Goal: Find specific page/section: Find specific page/section

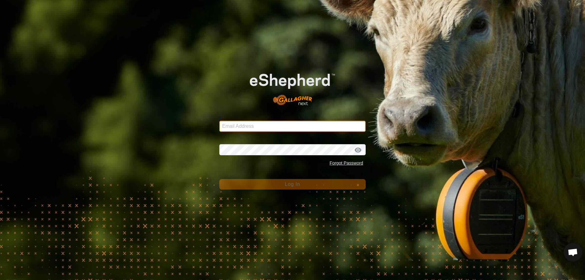
type input "[EMAIL_ADDRESS][DOMAIN_NAME]"
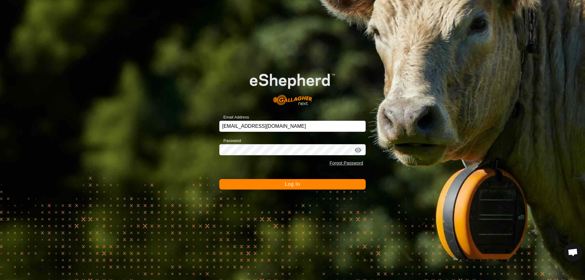
click at [286, 183] on span "Log In" at bounding box center [292, 184] width 15 height 5
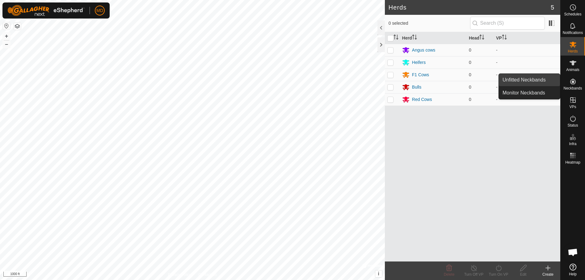
click at [523, 77] on link "Unfitted Neckbands" at bounding box center [529, 80] width 61 height 12
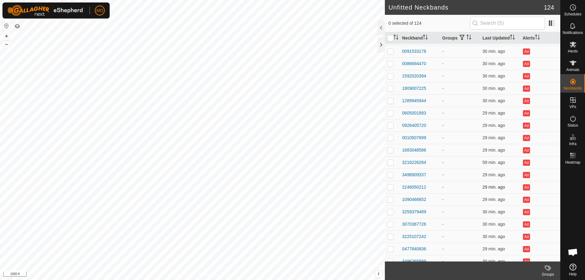
scroll to position [1314, 0]
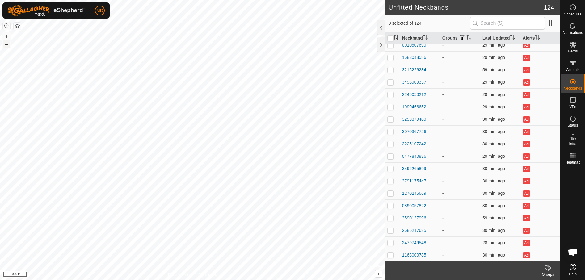
click at [6, 46] on button "–" at bounding box center [6, 43] width 7 height 7
click at [5, 46] on button "–" at bounding box center [6, 43] width 7 height 7
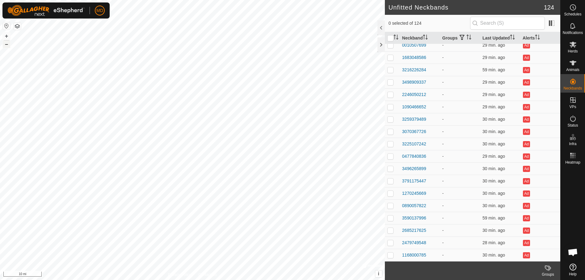
click at [5, 46] on button "–" at bounding box center [6, 43] width 7 height 7
click at [7, 36] on button "+" at bounding box center [6, 35] width 7 height 7
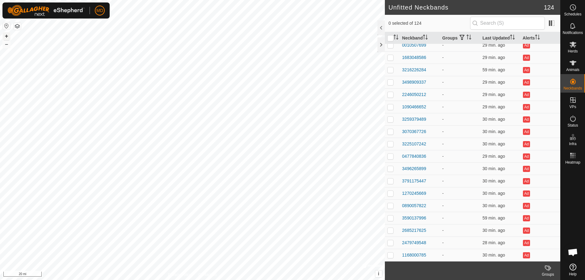
click at [7, 36] on button "+" at bounding box center [6, 35] width 7 height 7
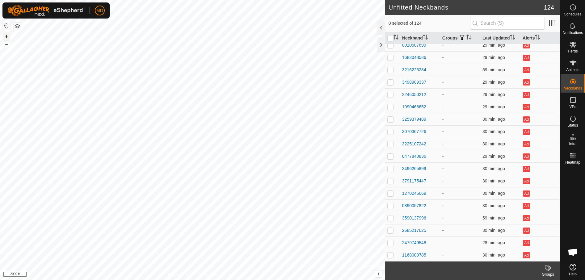
click at [7, 36] on button "+" at bounding box center [6, 35] width 7 height 7
